Goal: Task Accomplishment & Management: Use online tool/utility

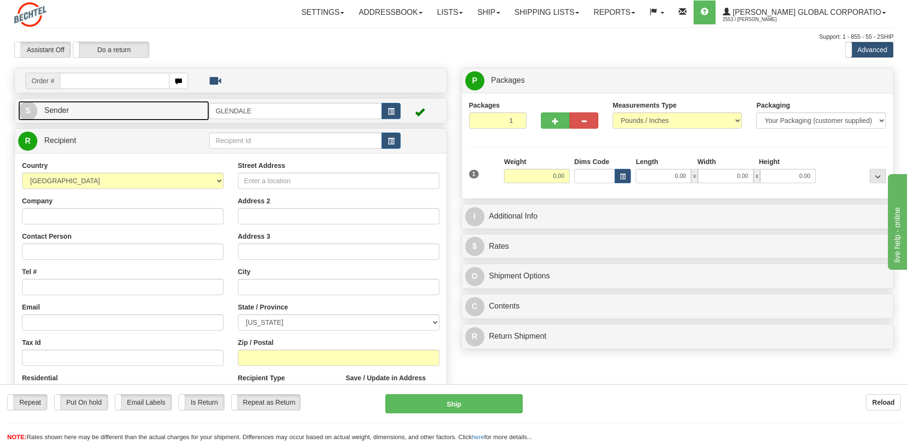
click at [59, 111] on span "Sender" at bounding box center [56, 110] width 25 height 8
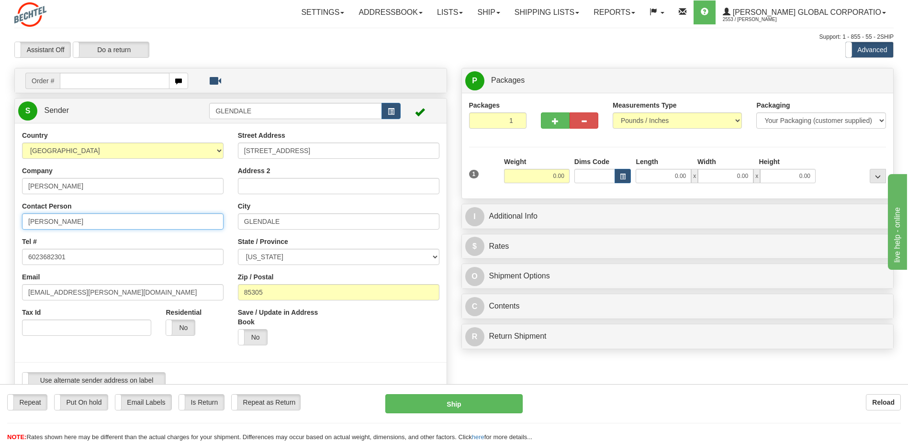
drag, startPoint x: 54, startPoint y: 223, endPoint x: -18, endPoint y: 224, distance: 72.3
click at [0, 224] on html "Training Course Close Toggle navigation Settings Shipping Preferences New Sende…" at bounding box center [454, 221] width 908 height 442
click at [80, 222] on input "[PERSON_NAME]" at bounding box center [123, 222] width 202 height 16
type input "[PERSON_NAME]/[PERSON_NAME]"
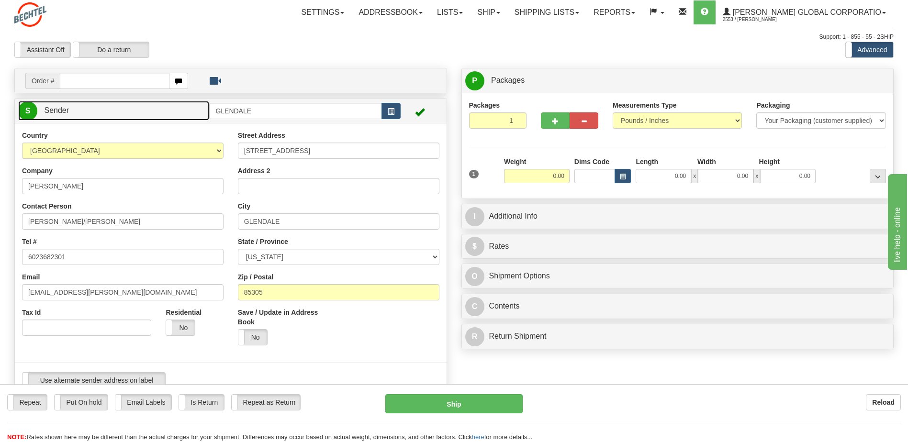
click at [52, 115] on link "S Sender" at bounding box center [113, 111] width 191 height 20
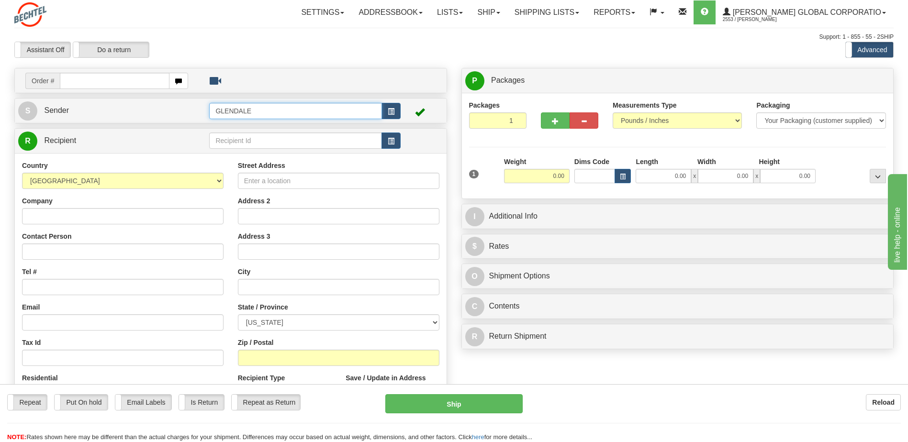
click at [285, 118] on input "GLENDALE" at bounding box center [295, 111] width 172 height 16
type input "GLENDALE"
click at [273, 138] on input "text" at bounding box center [295, 141] width 172 height 16
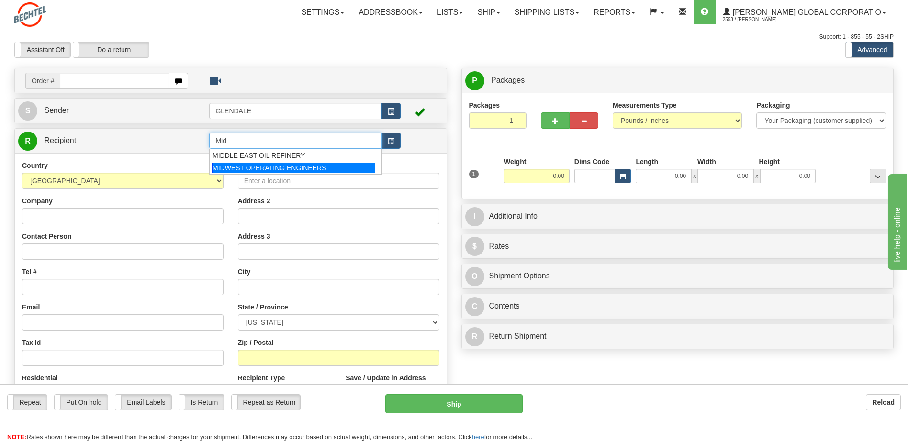
click at [254, 170] on div "MIDWEST OPERATING ENGINEERS" at bounding box center [293, 168] width 163 height 11
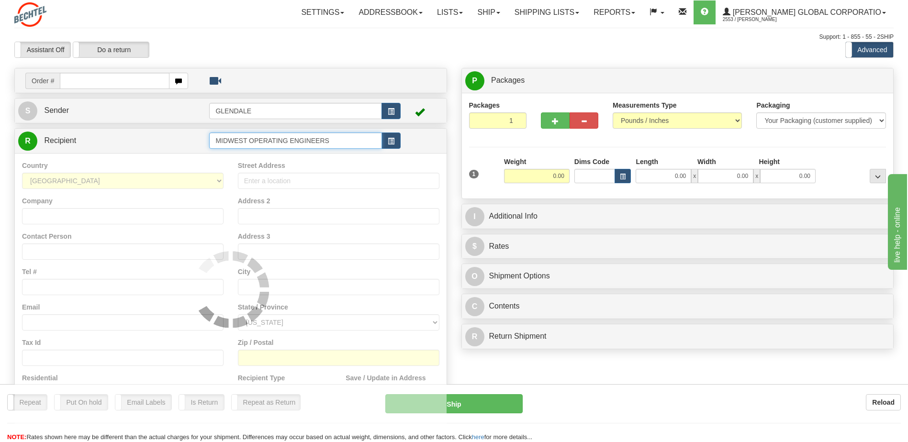
type input "MIDWEST OPERATING ENGINEERS"
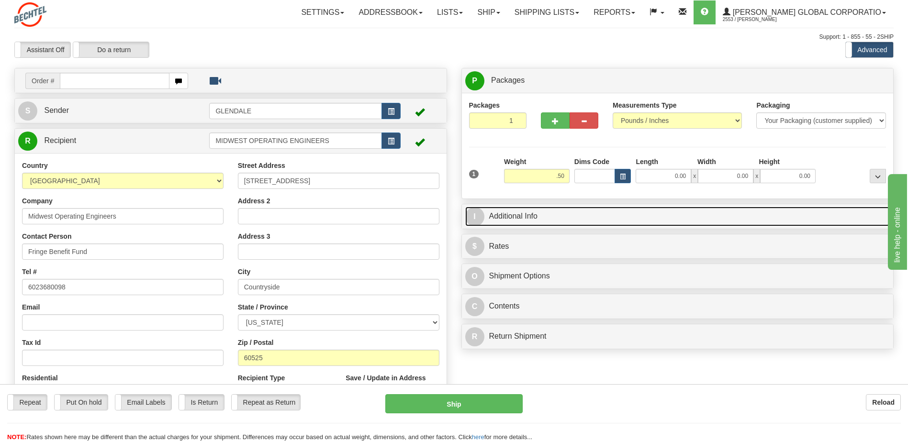
type input "0.50"
click at [510, 217] on link "I Additional Info" at bounding box center [677, 217] width 425 height 20
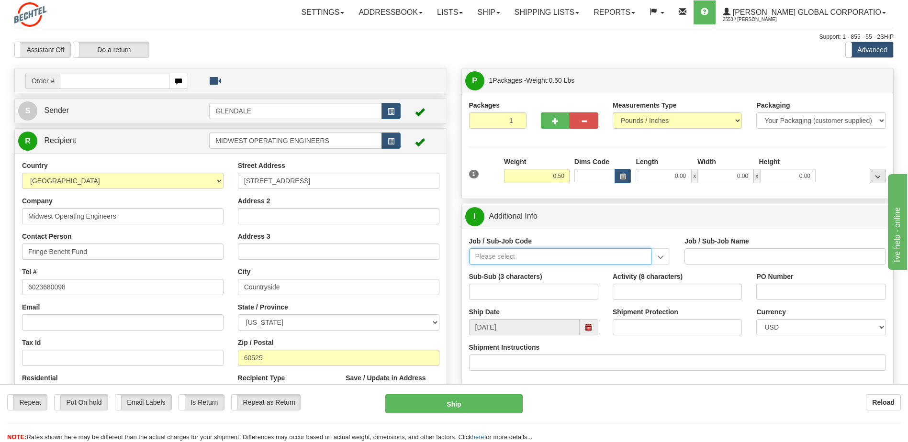
click at [532, 258] on input "Job / Sub-Job Code" at bounding box center [560, 256] width 183 height 16
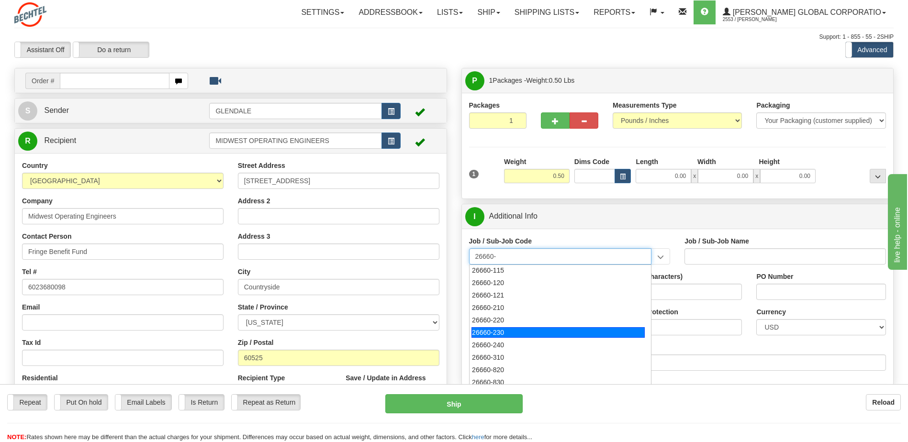
scroll to position [96, 0]
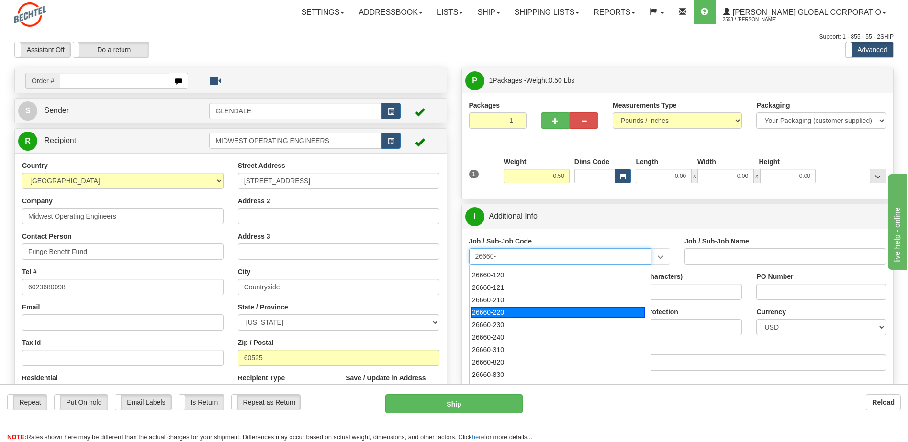
click at [496, 311] on div "26660-220" at bounding box center [558, 312] width 173 height 11
type input "26660-220"
type input "MAMMOTH SOUTH SOLAR PROJECT TSA - MANUAL LABOR"
type input "26660-220"
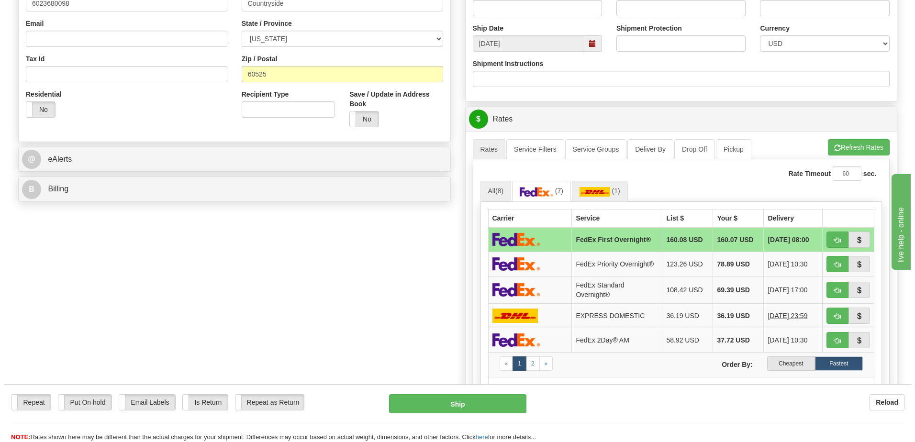
scroll to position [287, 0]
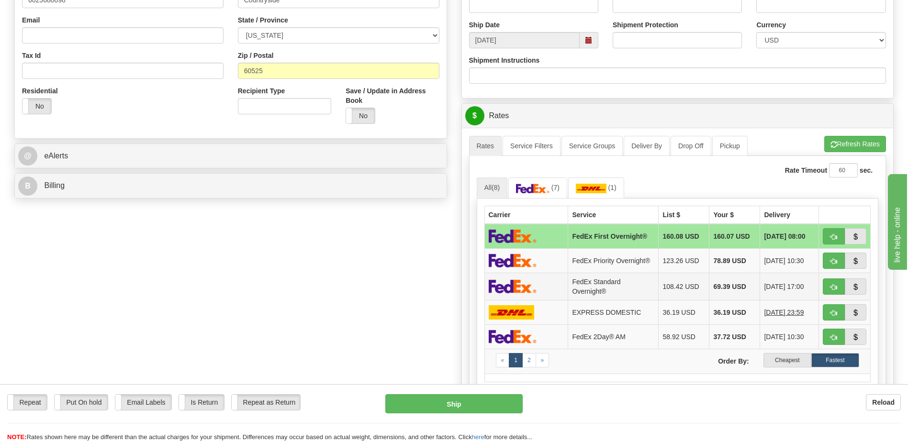
click at [596, 292] on td "FedEx Standard Overnight®" at bounding box center [613, 286] width 90 height 27
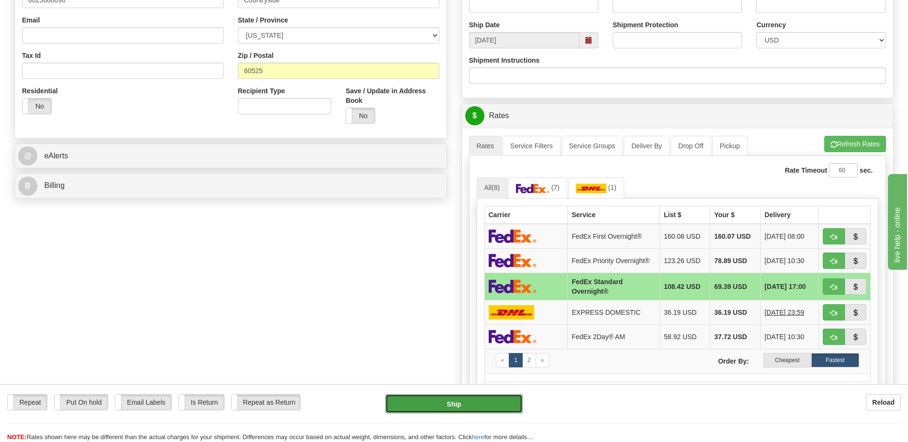
click at [475, 401] on button "Ship" at bounding box center [453, 404] width 137 height 19
type input "05"
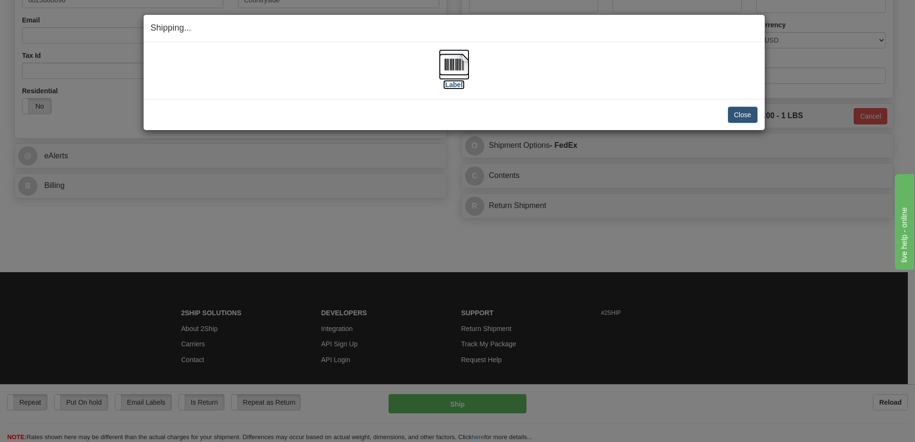
click at [458, 66] on img at bounding box center [454, 64] width 31 height 31
